Goal: Browse casually: Explore the website without a specific task or goal

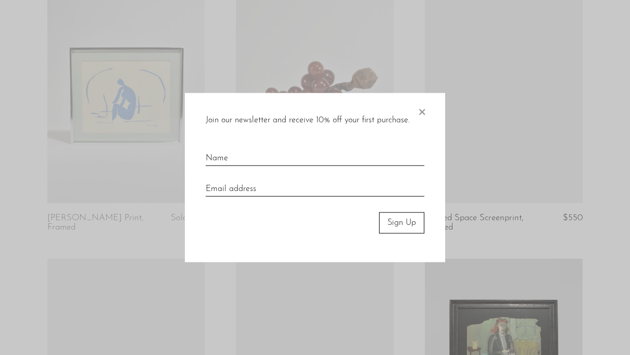
scroll to position [665, 0]
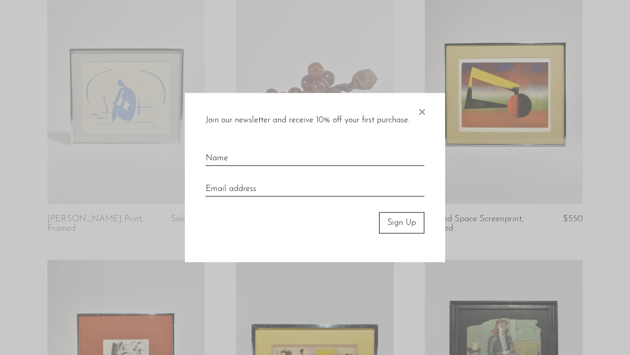
click at [426, 105] on span "×" at bounding box center [421, 109] width 10 height 33
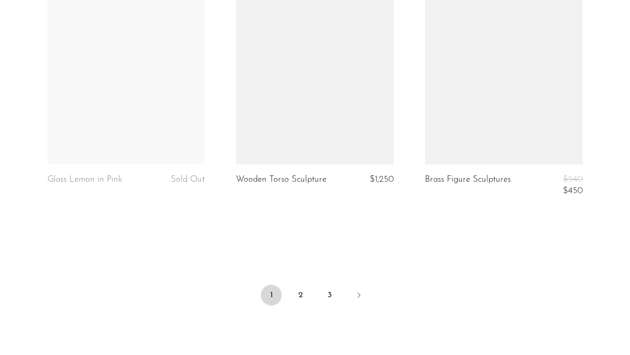
scroll to position [3280, 0]
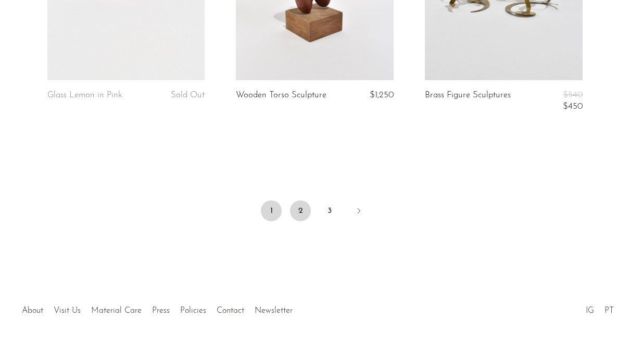
click at [307, 200] on link "2" at bounding box center [300, 210] width 21 height 21
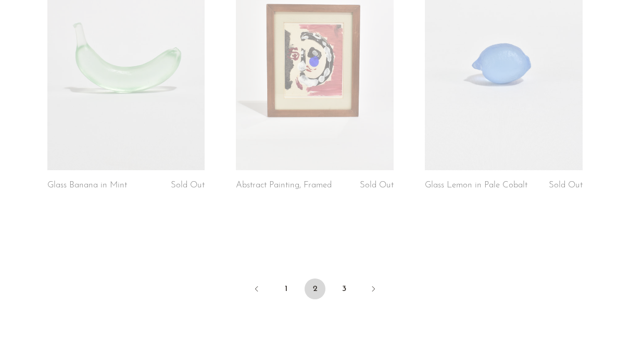
scroll to position [3265, 0]
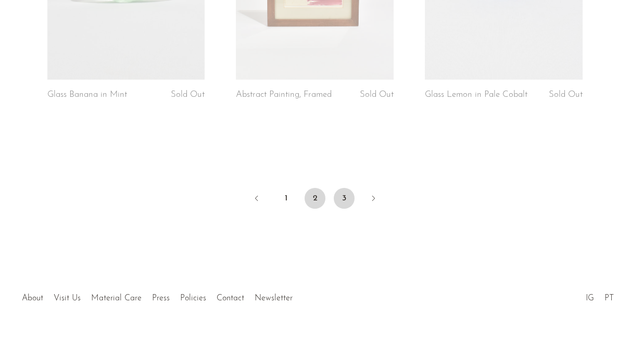
click at [353, 189] on link "3" at bounding box center [344, 198] width 21 height 21
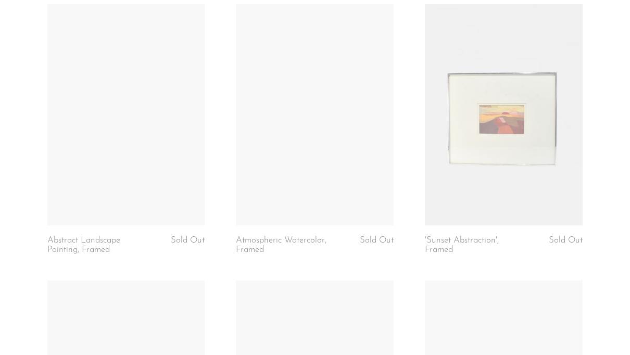
scroll to position [1006, 0]
